Goal: Information Seeking & Learning: Check status

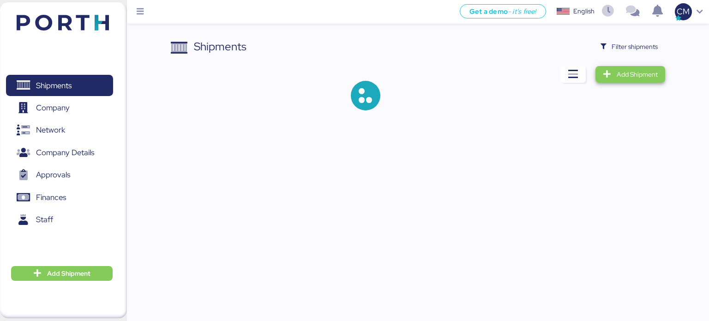
click at [652, 74] on span "Add Shipment" at bounding box center [636, 74] width 41 height 11
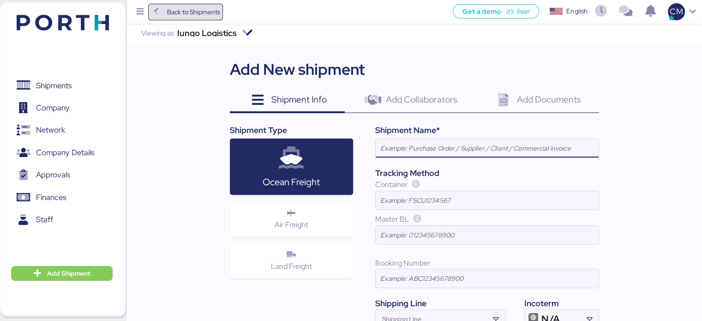
click at [152, 8] on icon at bounding box center [156, 12] width 10 height 8
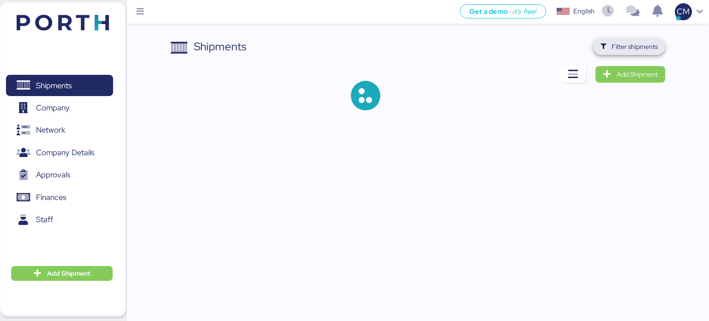
click at [615, 42] on span "Filter shipments" at bounding box center [634, 46] width 46 height 11
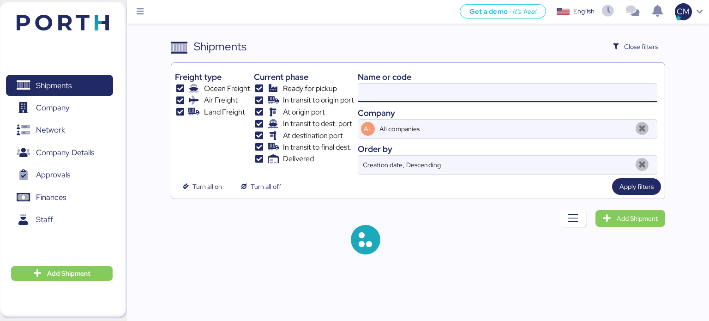
click at [389, 95] on input at bounding box center [507, 93] width 298 height 18
paste input "O0052090"
type input "O0052090"
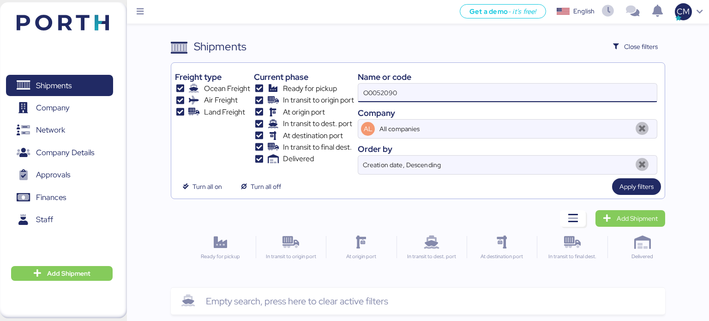
click at [485, 97] on input "O0052090" at bounding box center [507, 93] width 298 height 18
paste input "O0052090"
type input "O0052090"
click at [680, 130] on div "Shipments Clear Filters Close filters Freight type Ocean Freight Air Freight La…" at bounding box center [354, 157] width 709 height 314
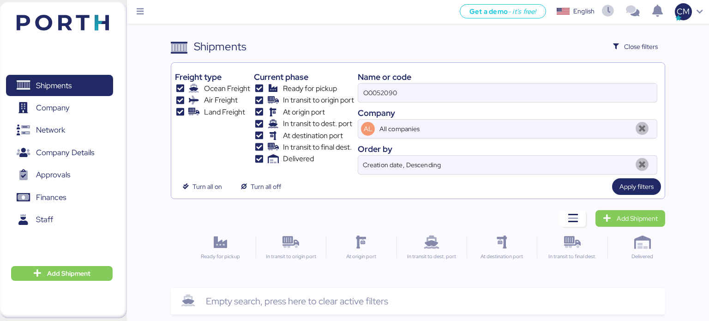
click at [680, 130] on div "Shipments Clear Filters Close filters Freight type Ocean Freight Air Freight La…" at bounding box center [354, 157] width 709 height 314
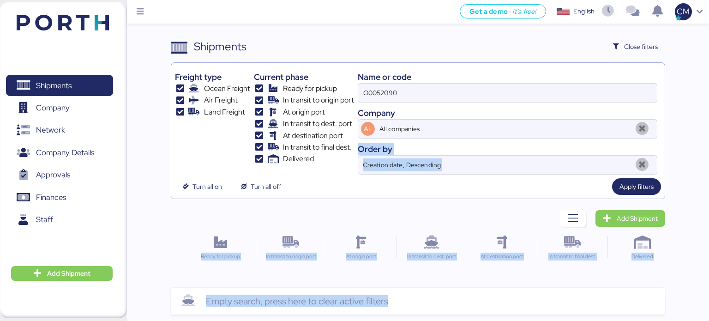
drag, startPoint x: 680, startPoint y: 130, endPoint x: 692, endPoint y: 284, distance: 154.6
click at [692, 284] on div "Shipments Clear Filters Close filters Freight type Ocean Freight Air Freight La…" at bounding box center [354, 157] width 709 height 314
click at [607, 286] on div "Ready for pickup In transit to origin port At origin port In transit to dest. p…" at bounding box center [418, 275] width 495 height 78
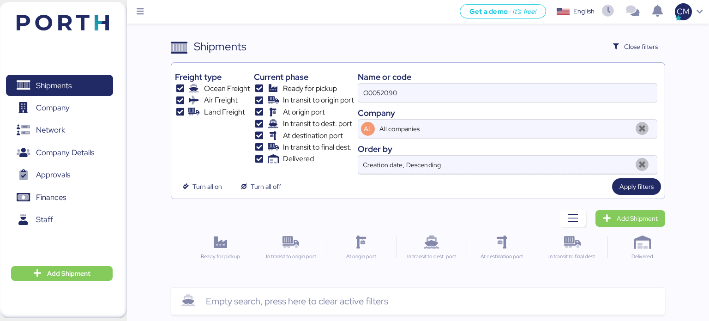
click at [640, 158] on icon at bounding box center [641, 164] width 17 height 13
click at [443, 92] on input "O0052090" at bounding box center [507, 93] width 298 height 18
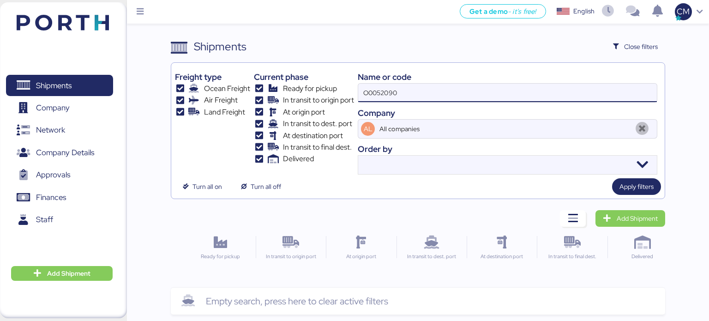
click at [407, 85] on input "O0052090" at bounding box center [507, 93] width 298 height 18
paste input "171551"
type input "171551"
